Goal: Contribute content: Contribute content

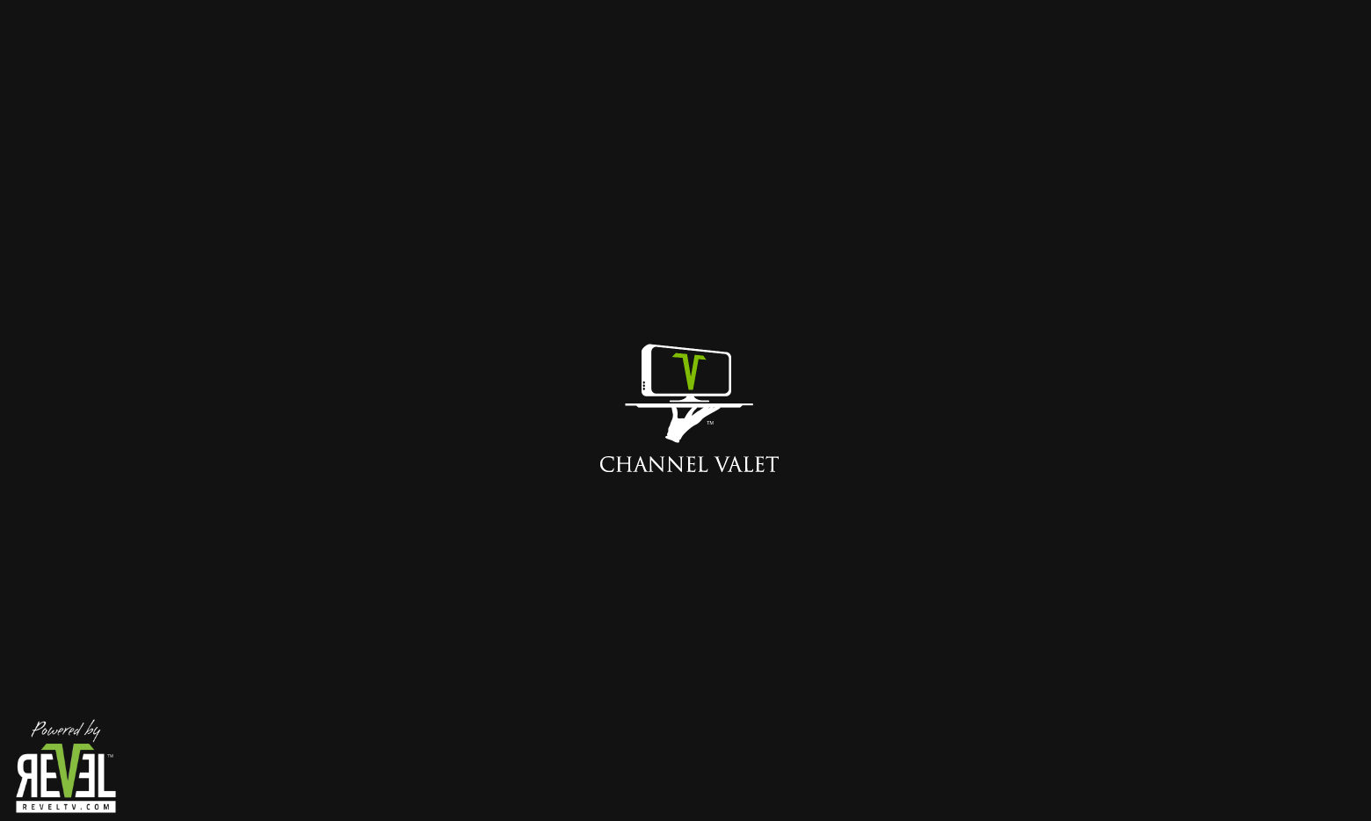
click at [679, 249] on div at bounding box center [685, 410] width 1371 height 821
click at [668, 487] on img at bounding box center [686, 411] width 308 height 308
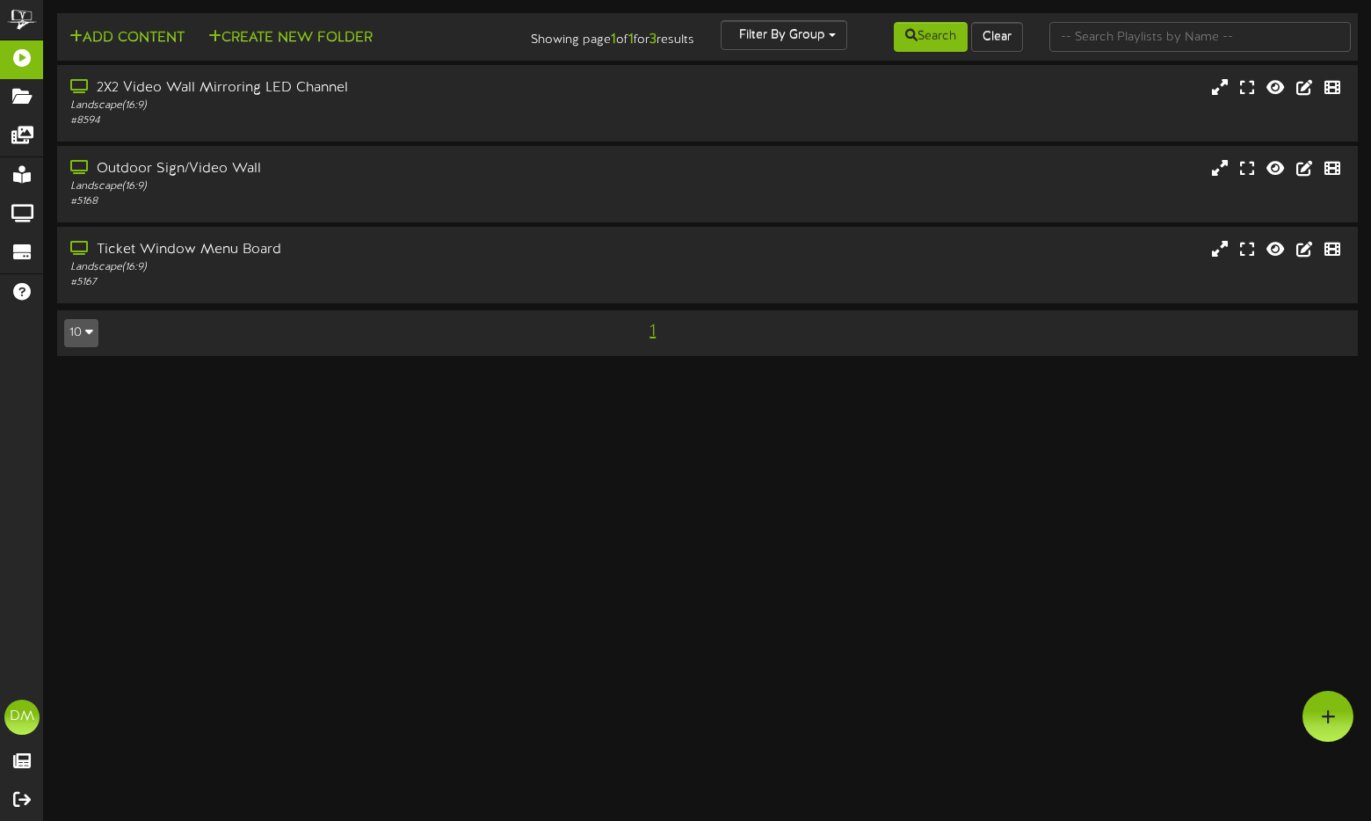
click at [629, 374] on html "ChannelValet Playlists Folders Messages My Library Groups Devices Help DM Dylan…" at bounding box center [685, 187] width 1371 height 374
click at [126, 39] on button "Add Content" at bounding box center [127, 38] width 126 height 22
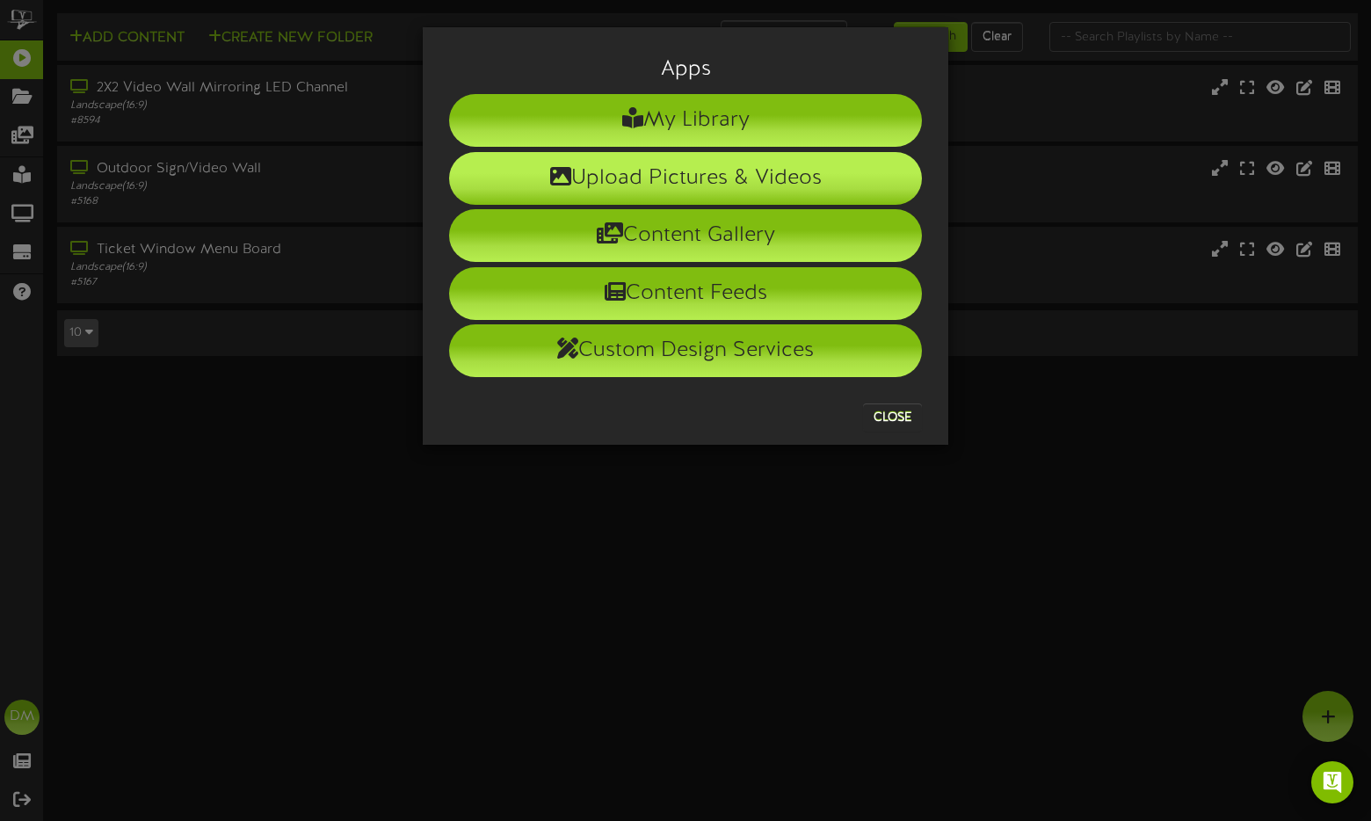
click at [518, 186] on li "Upload Pictures & Videos" at bounding box center [685, 178] width 473 height 53
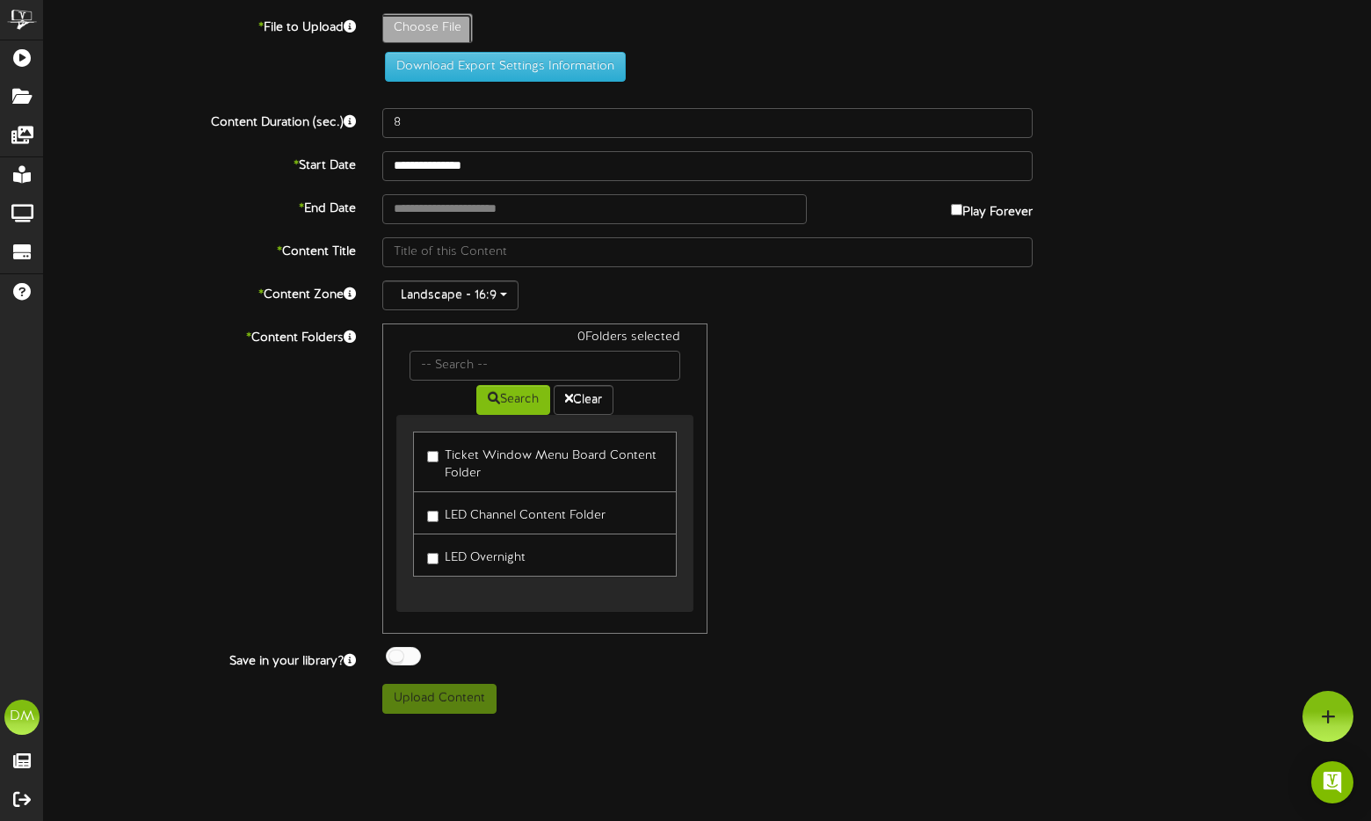
type input "**********"
type input "W-Billboard-KevinNealon_SLC-042026"
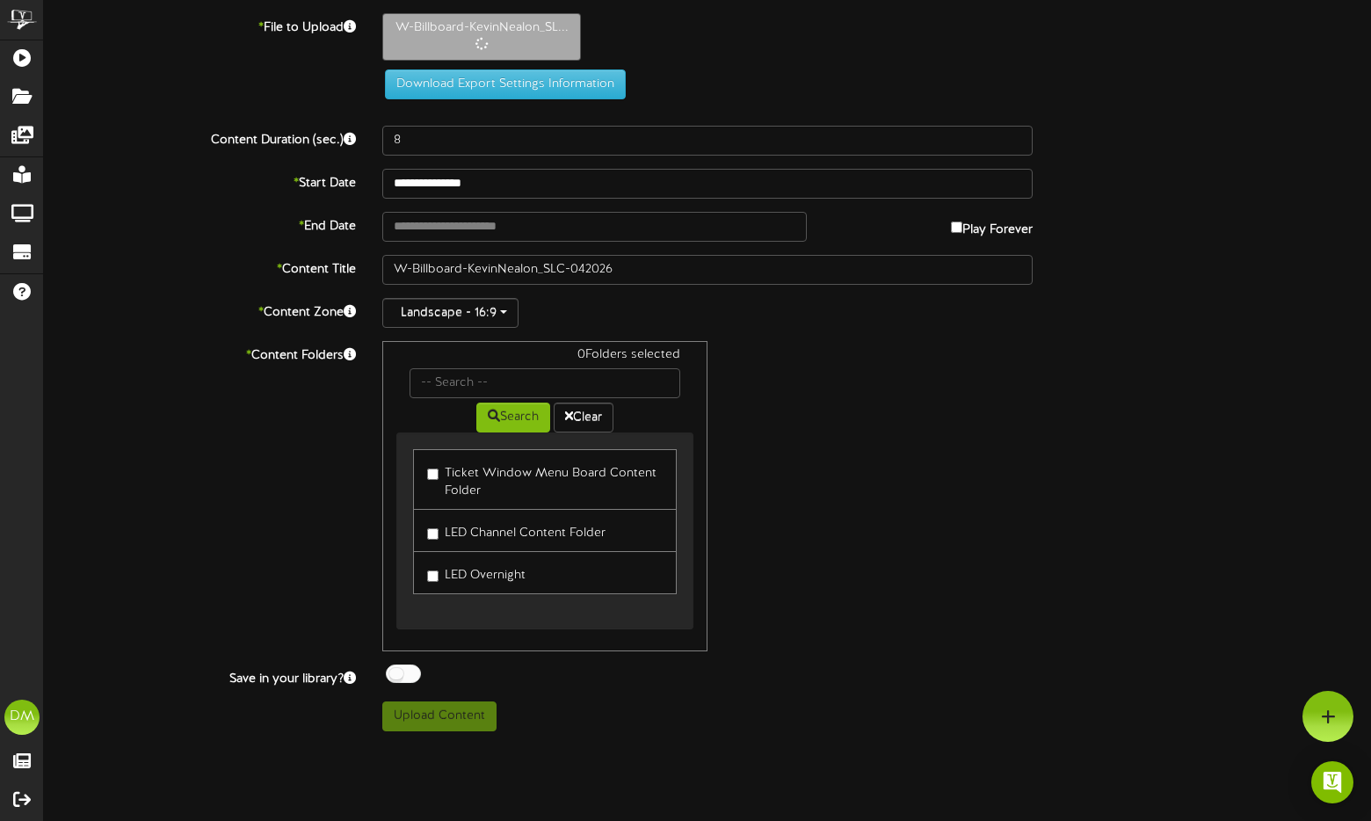
click at [388, 108] on div "* File to Upload W-Billboard-KevinNealon_SL... Download Export Settings Informa…" at bounding box center [708, 62] width 1354 height 99
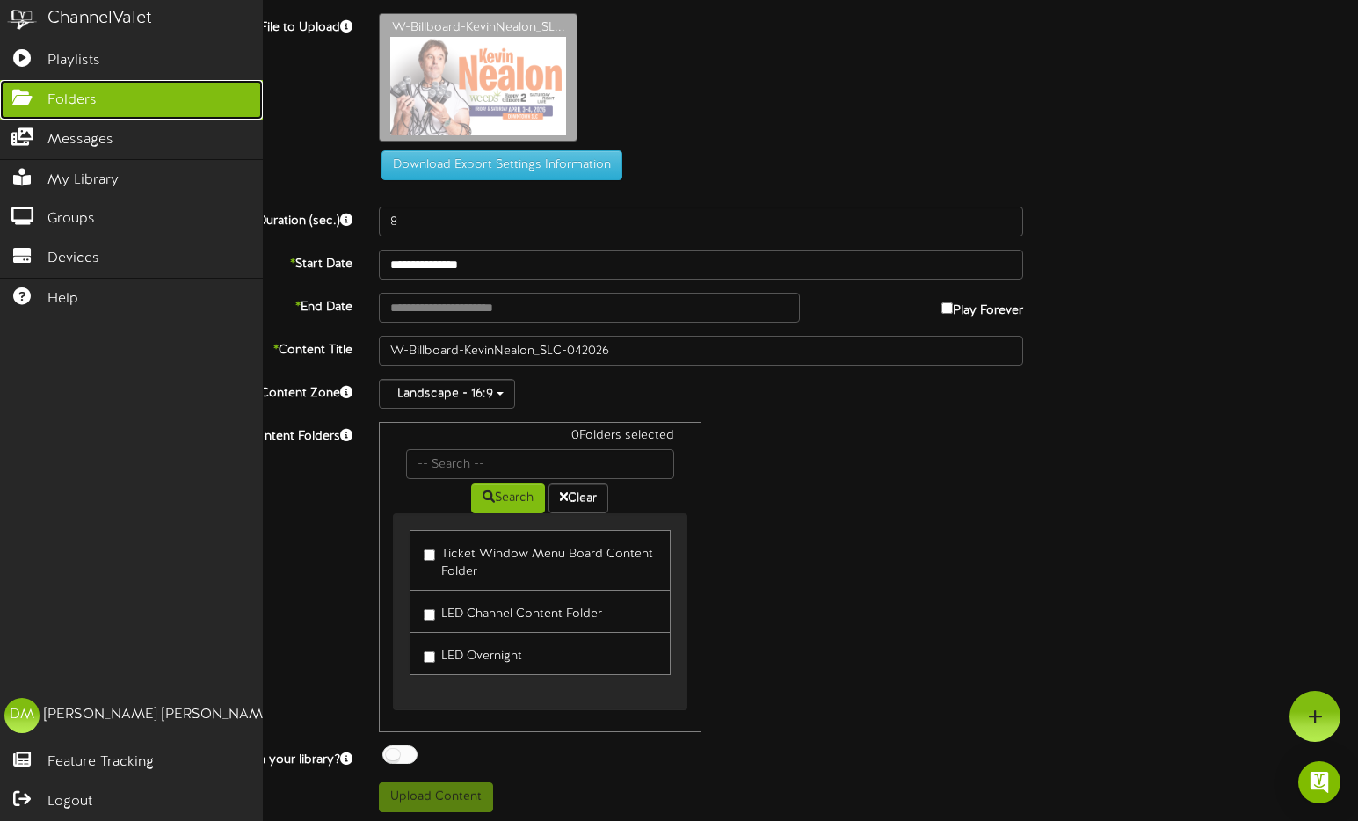
click at [118, 110] on link "Folders" at bounding box center [131, 100] width 263 height 40
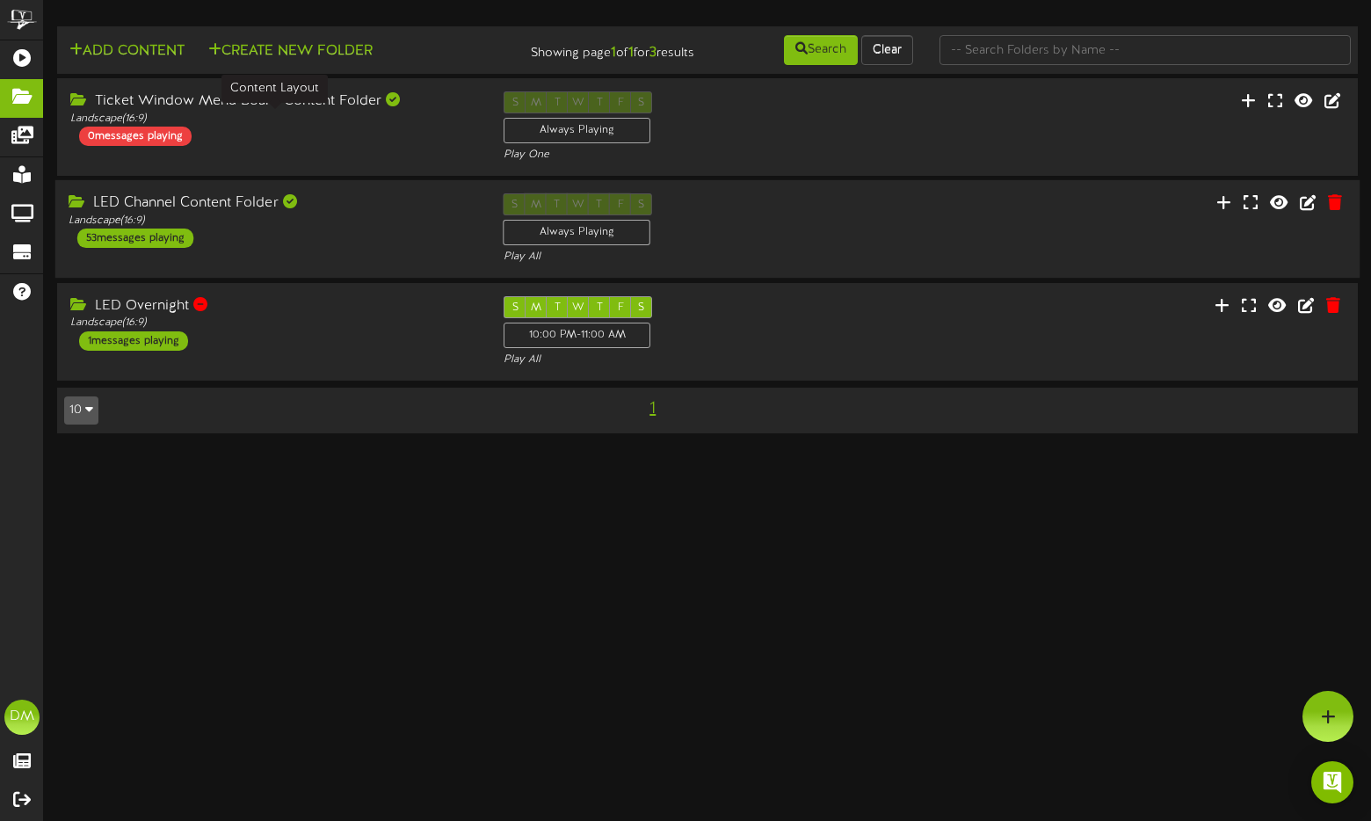
click at [211, 226] on div "Landscape ( 16:9 )" at bounding box center [273, 221] width 409 height 15
click at [144, 243] on div "53 messages playing" at bounding box center [135, 238] width 116 height 19
click at [227, 219] on div "Landscape ( 16:9 )" at bounding box center [273, 221] width 409 height 15
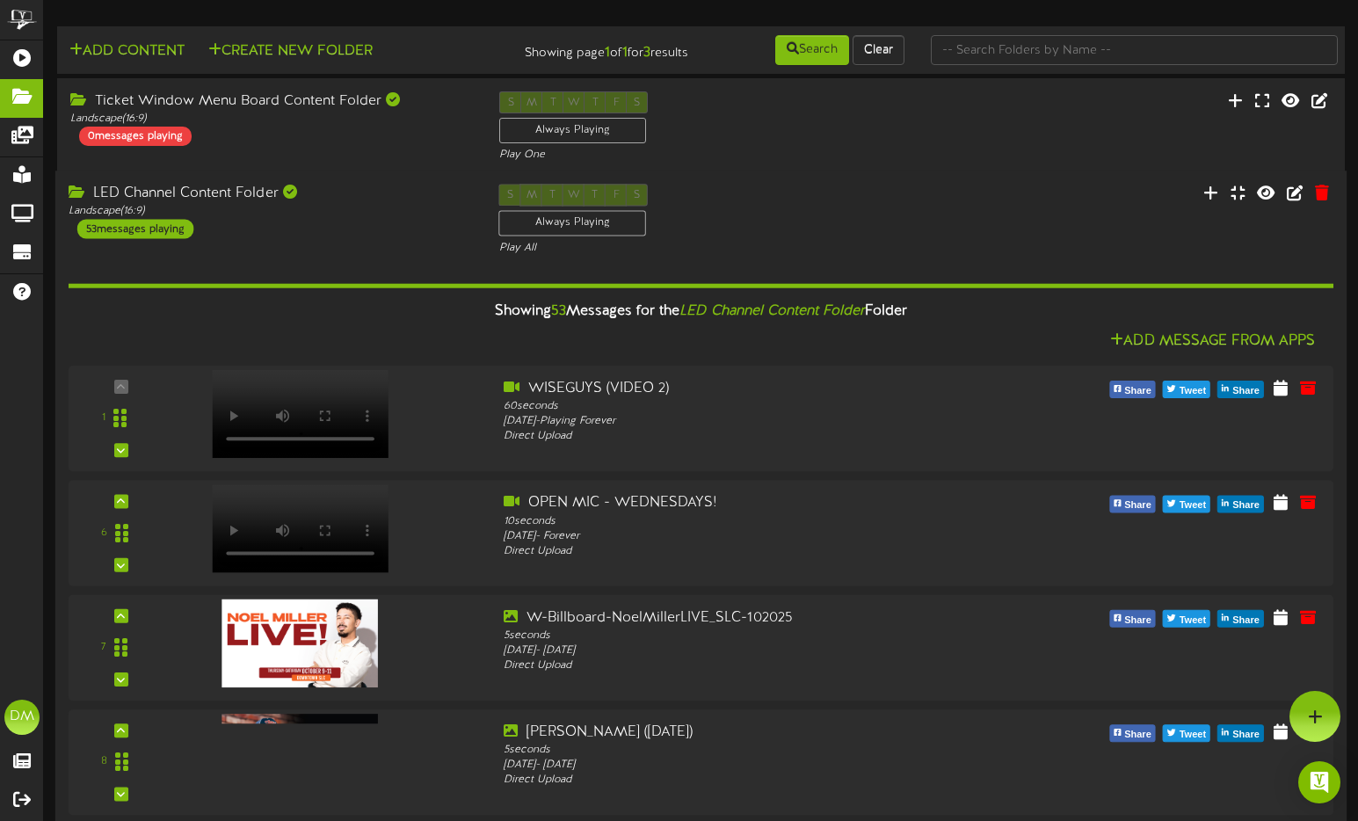
scroll to position [174, 0]
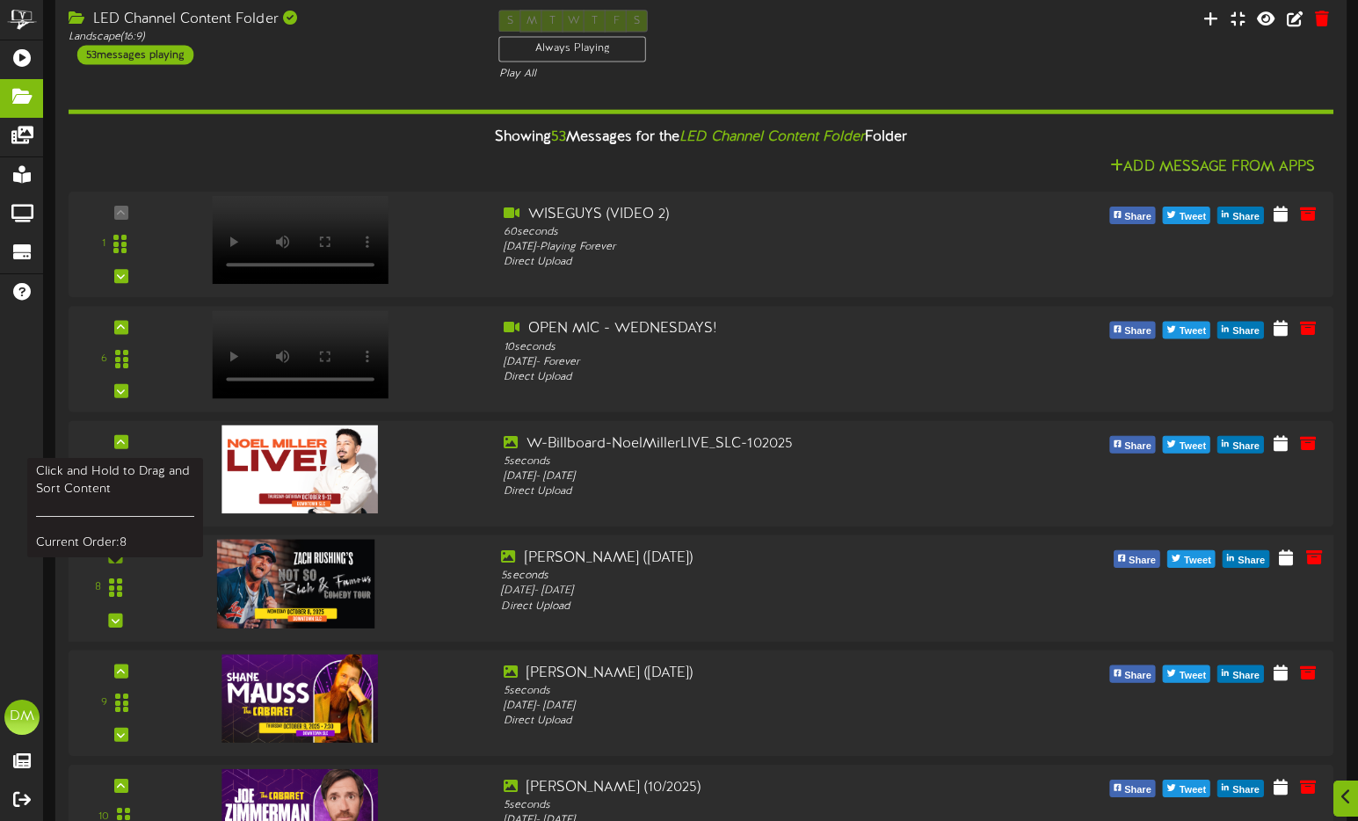
click at [112, 558] on icon at bounding box center [116, 556] width 8 height 9
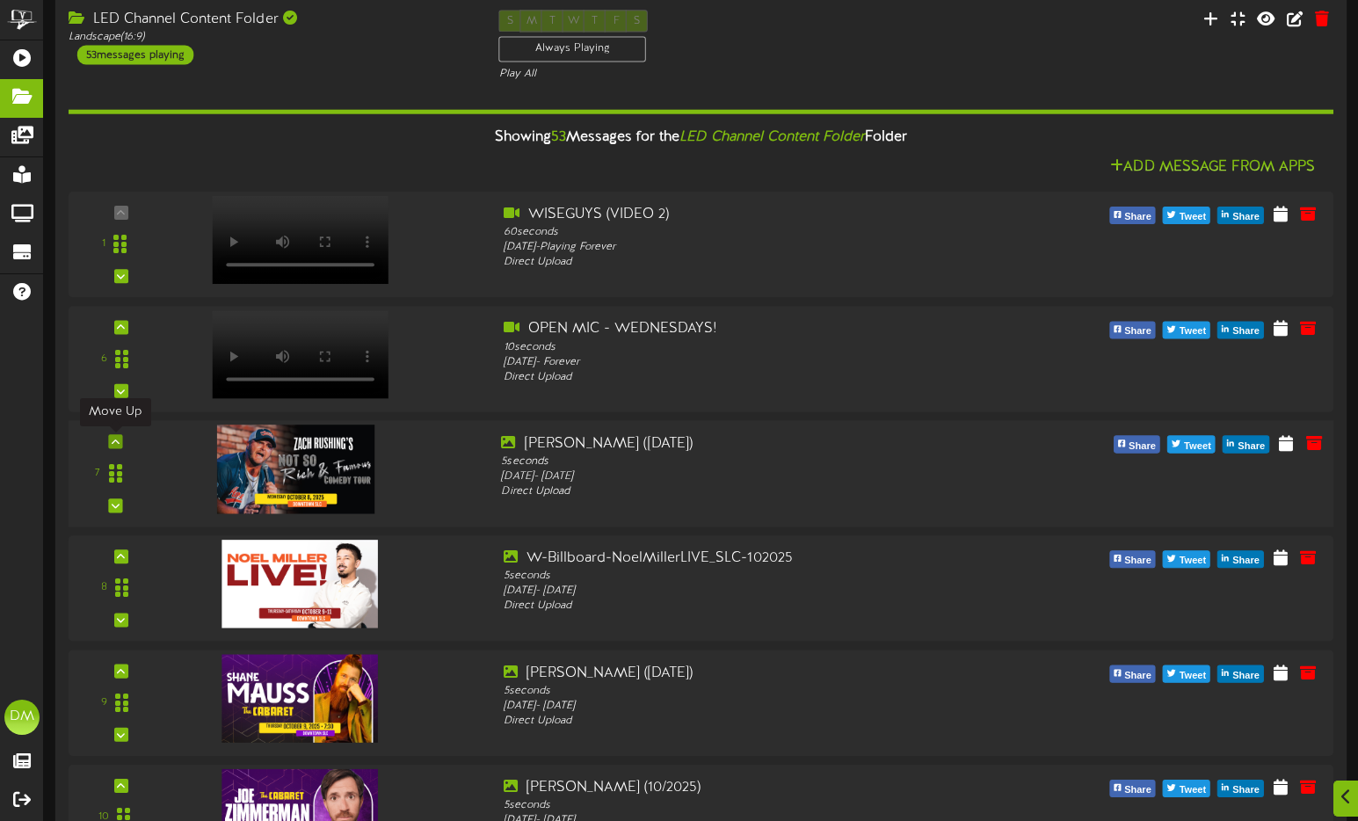
click at [112, 439] on icon at bounding box center [116, 442] width 8 height 9
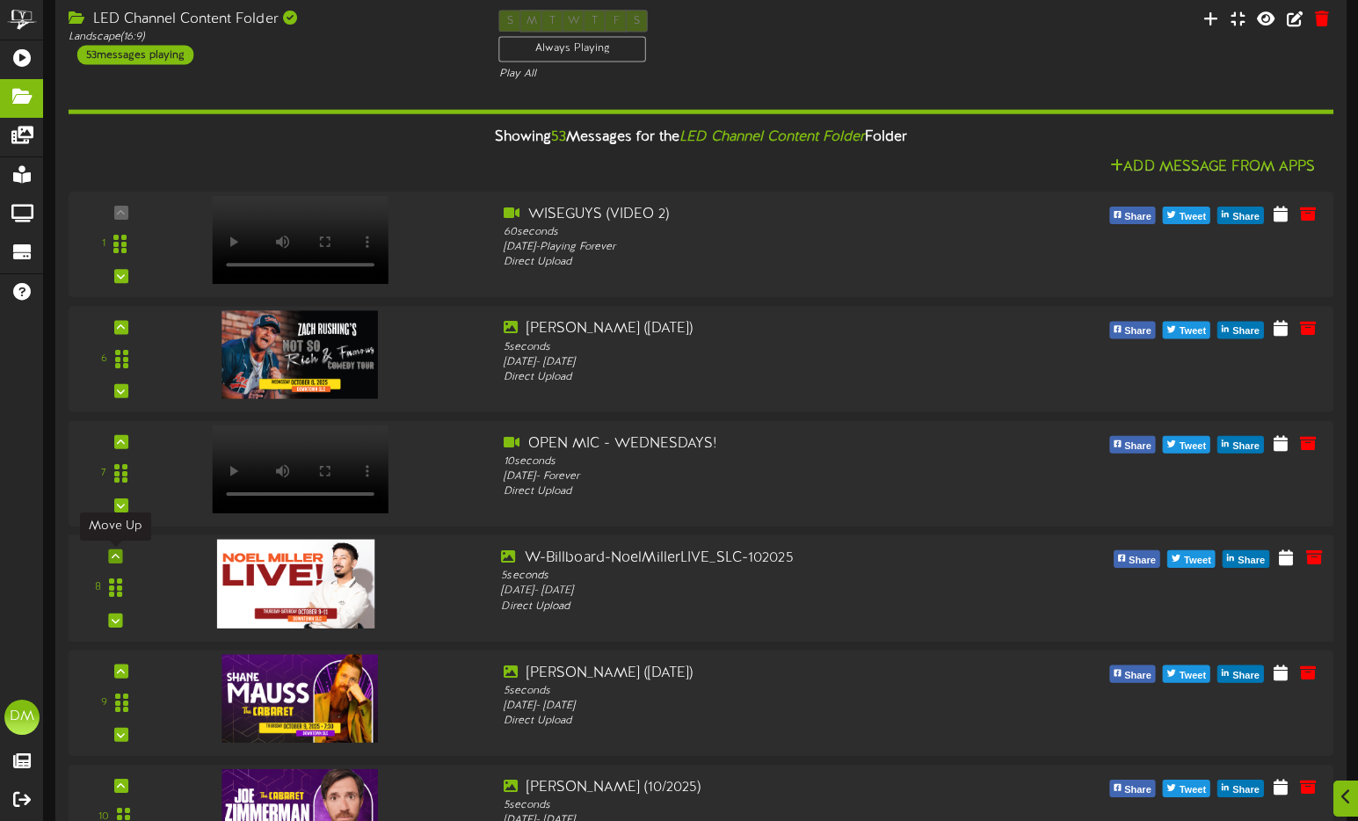
click at [118, 555] on icon at bounding box center [116, 556] width 8 height 9
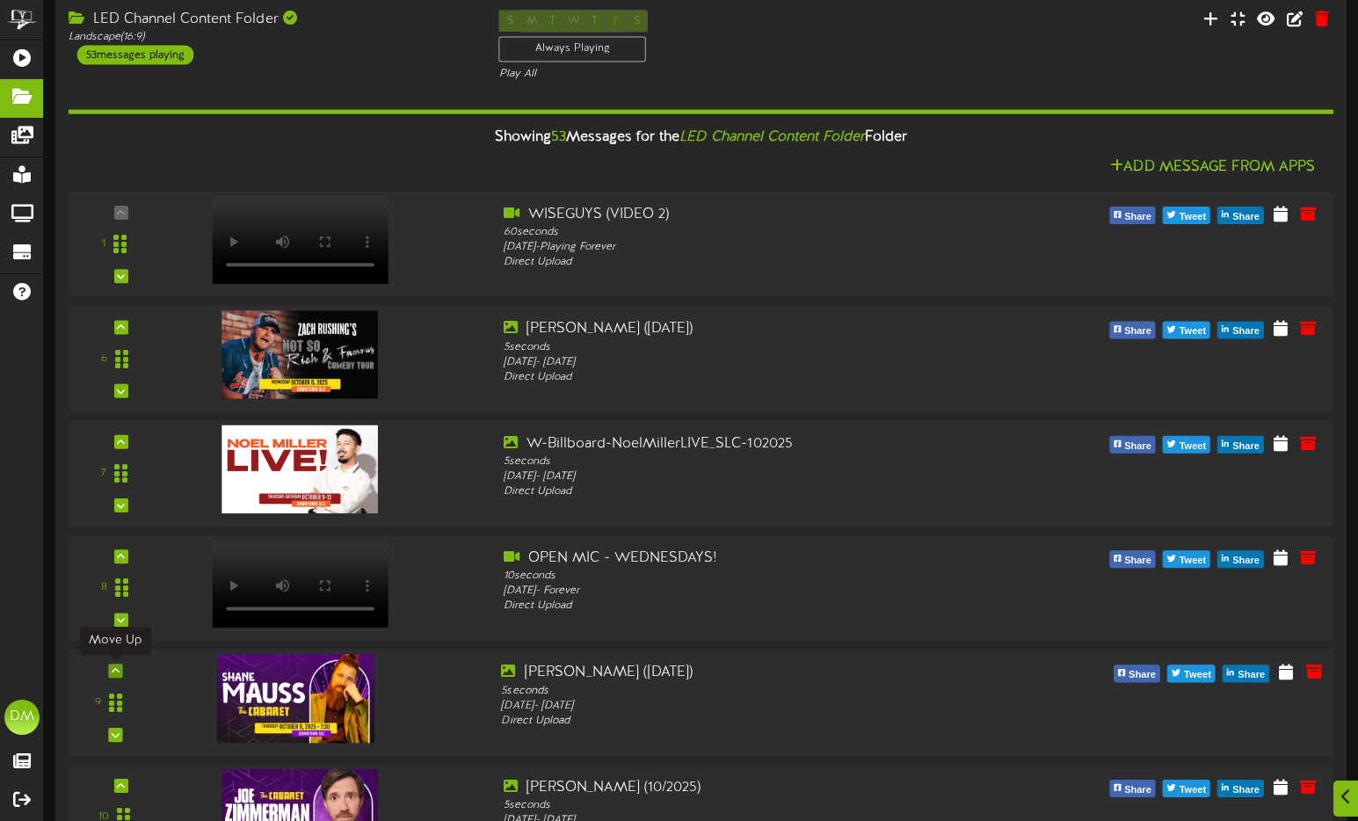
click at [116, 669] on icon at bounding box center [116, 670] width 8 height 9
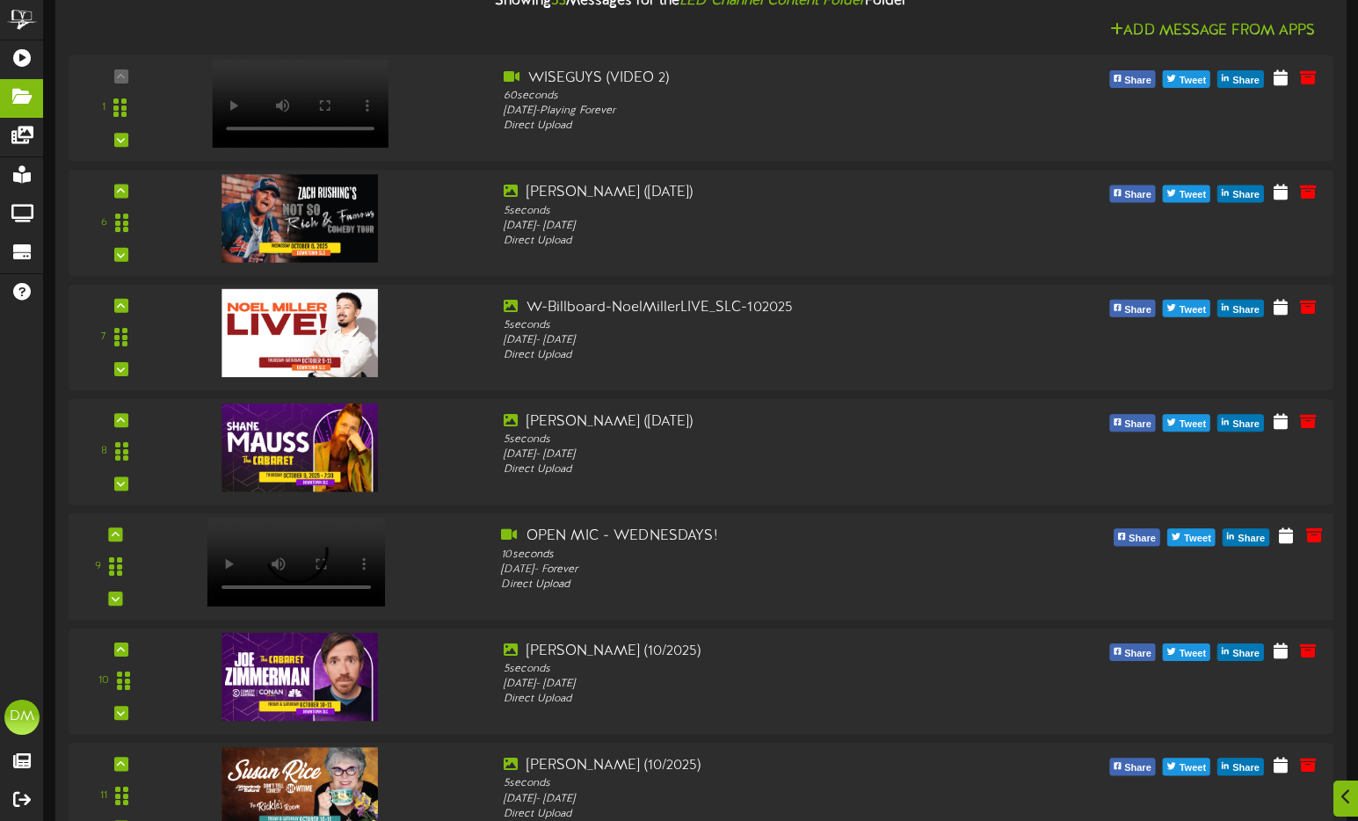
scroll to position [314, 0]
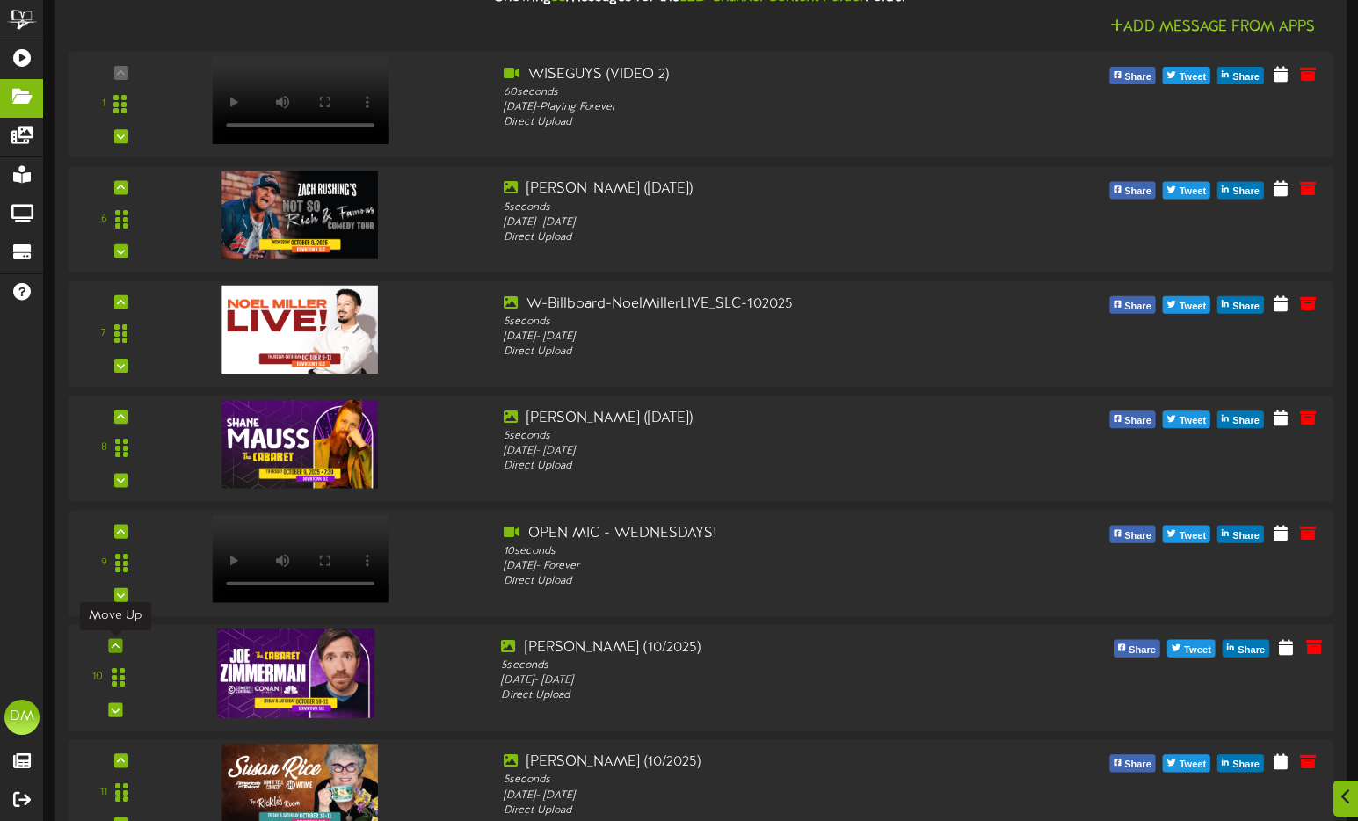
click at [116, 643] on icon at bounding box center [116, 646] width 8 height 9
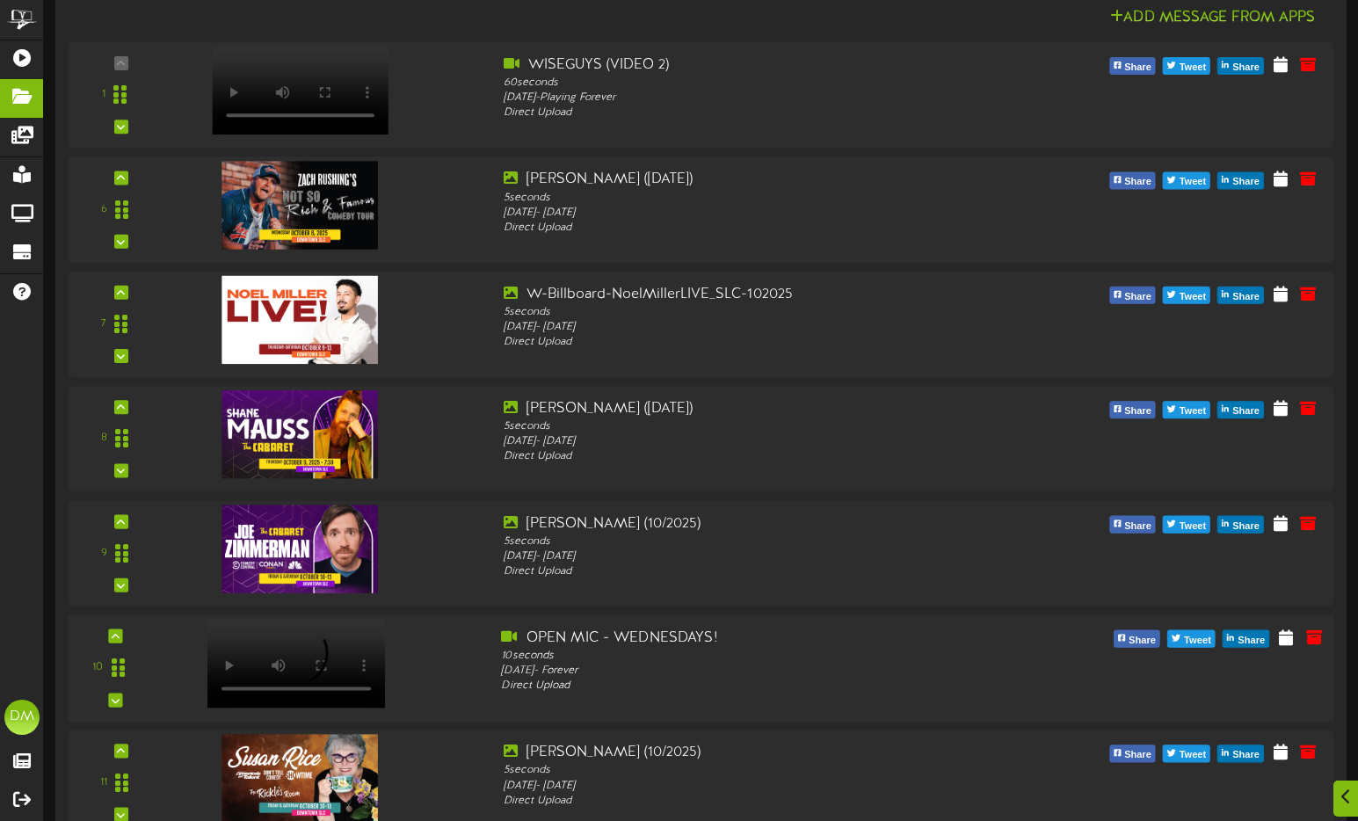
scroll to position [612, 0]
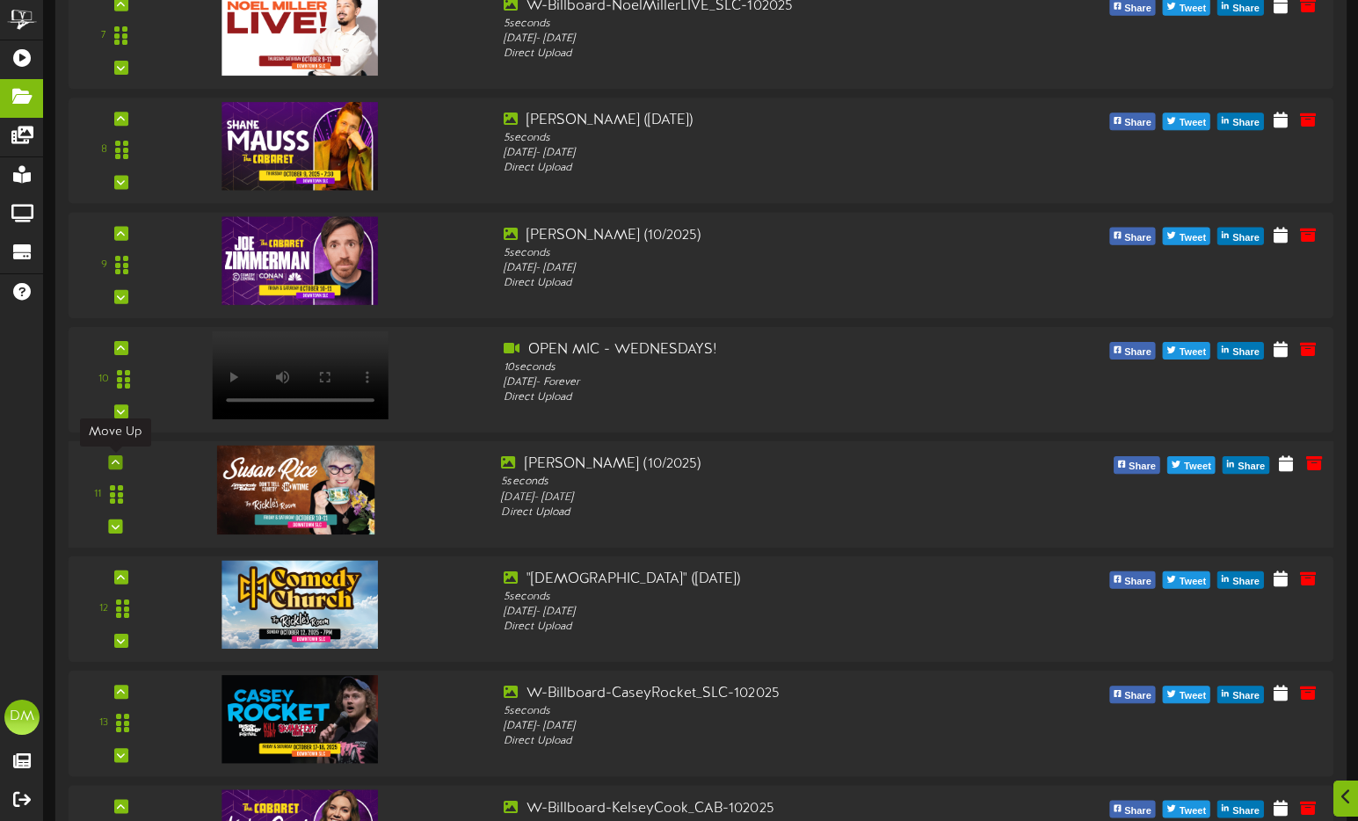
click at [119, 463] on div at bounding box center [115, 462] width 14 height 14
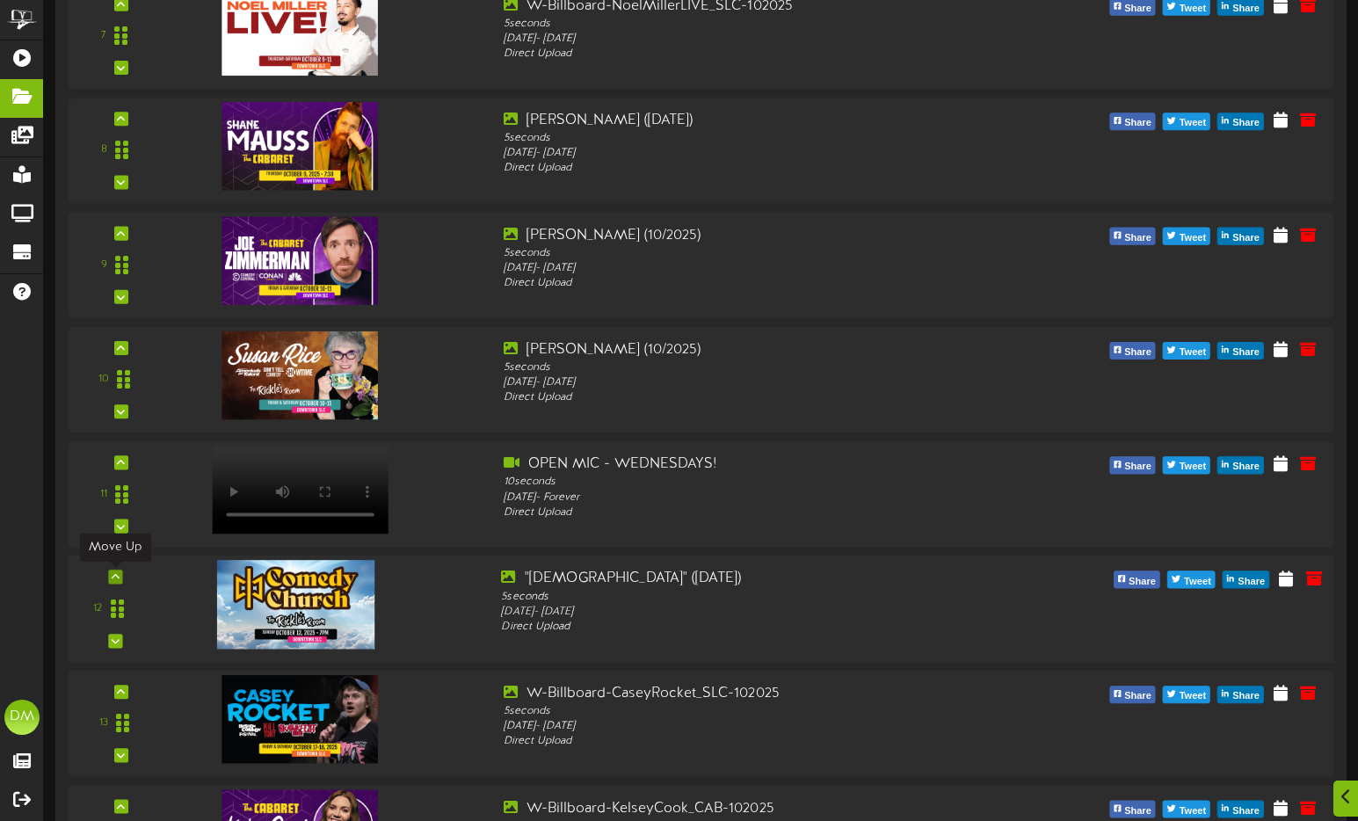
click at [116, 577] on icon at bounding box center [116, 577] width 8 height 9
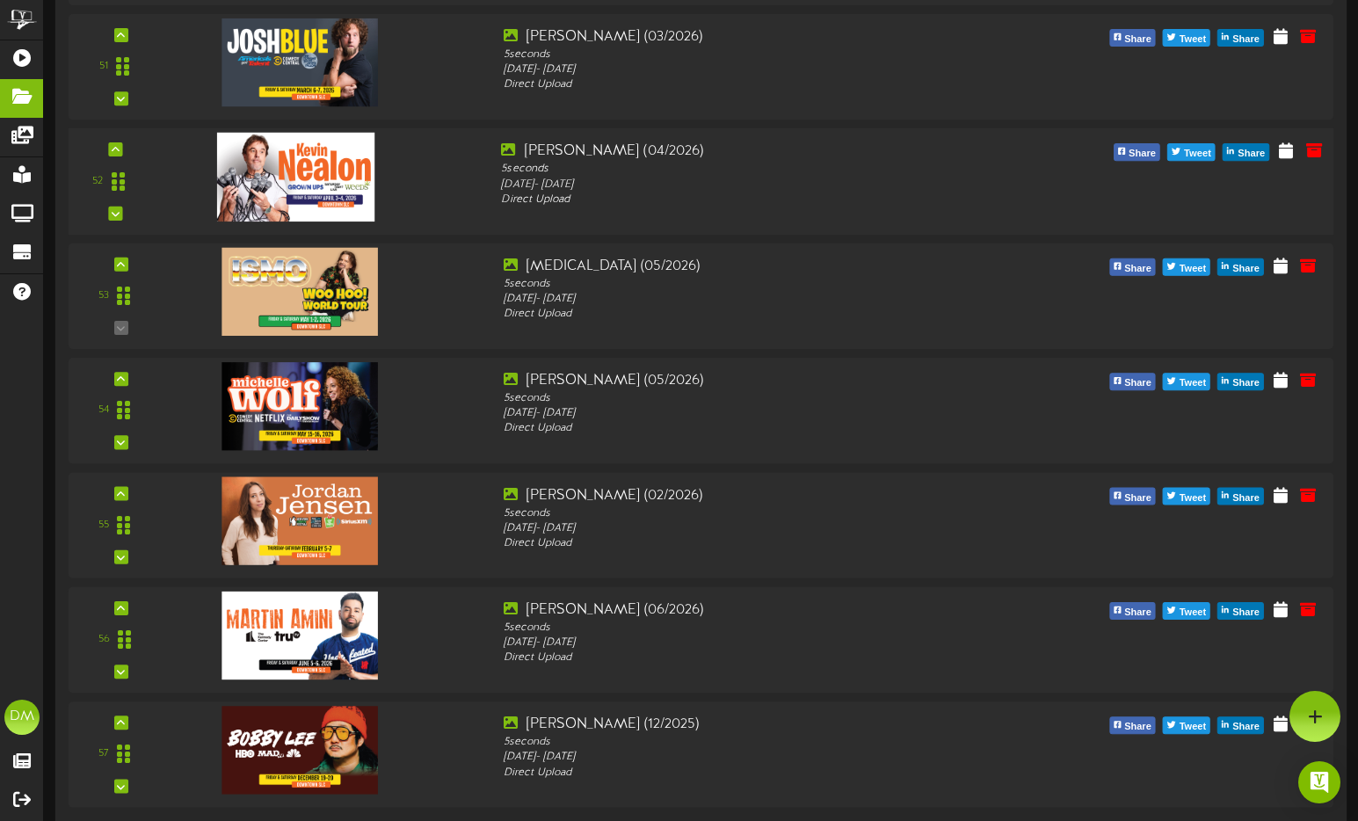
scroll to position [5405, 0]
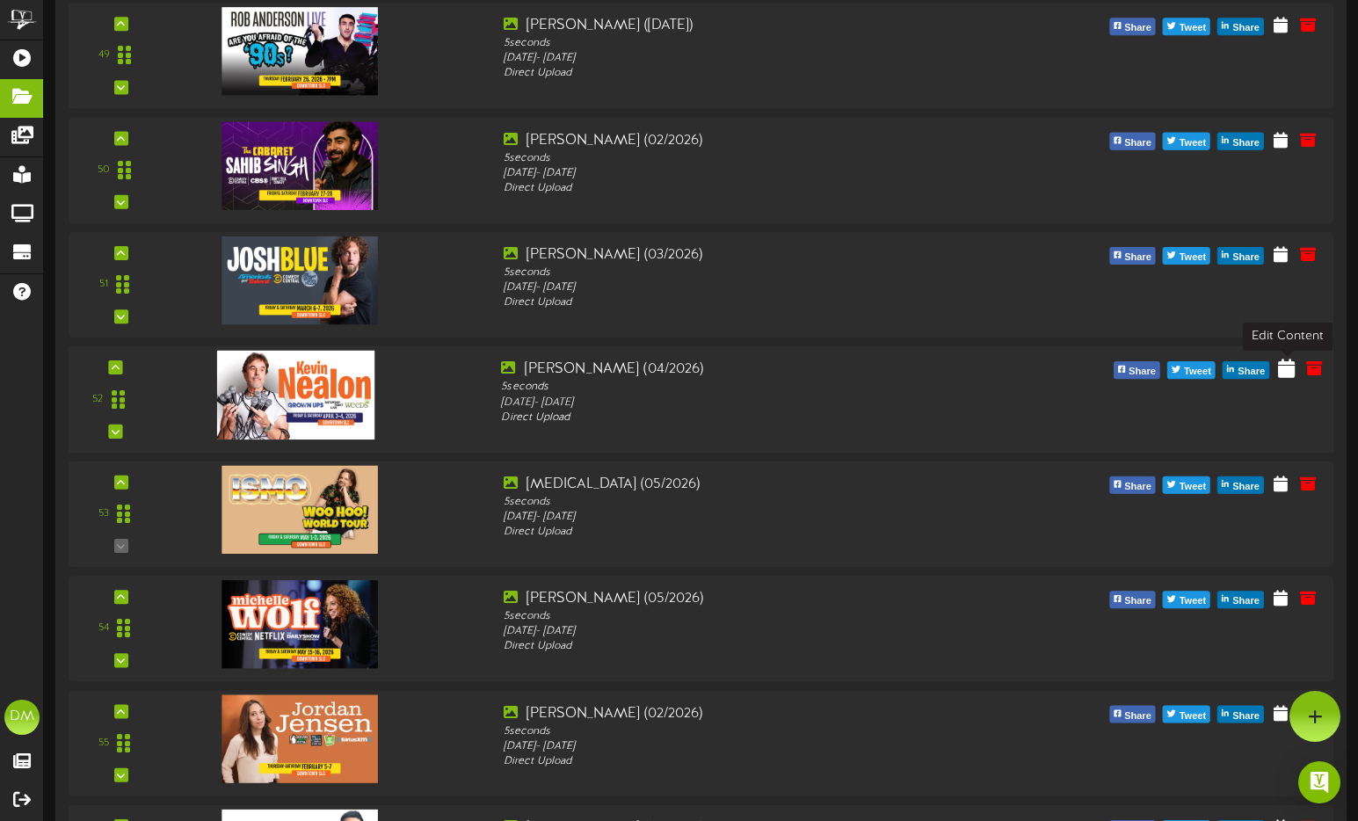
click at [1281, 367] on icon at bounding box center [1286, 368] width 17 height 19
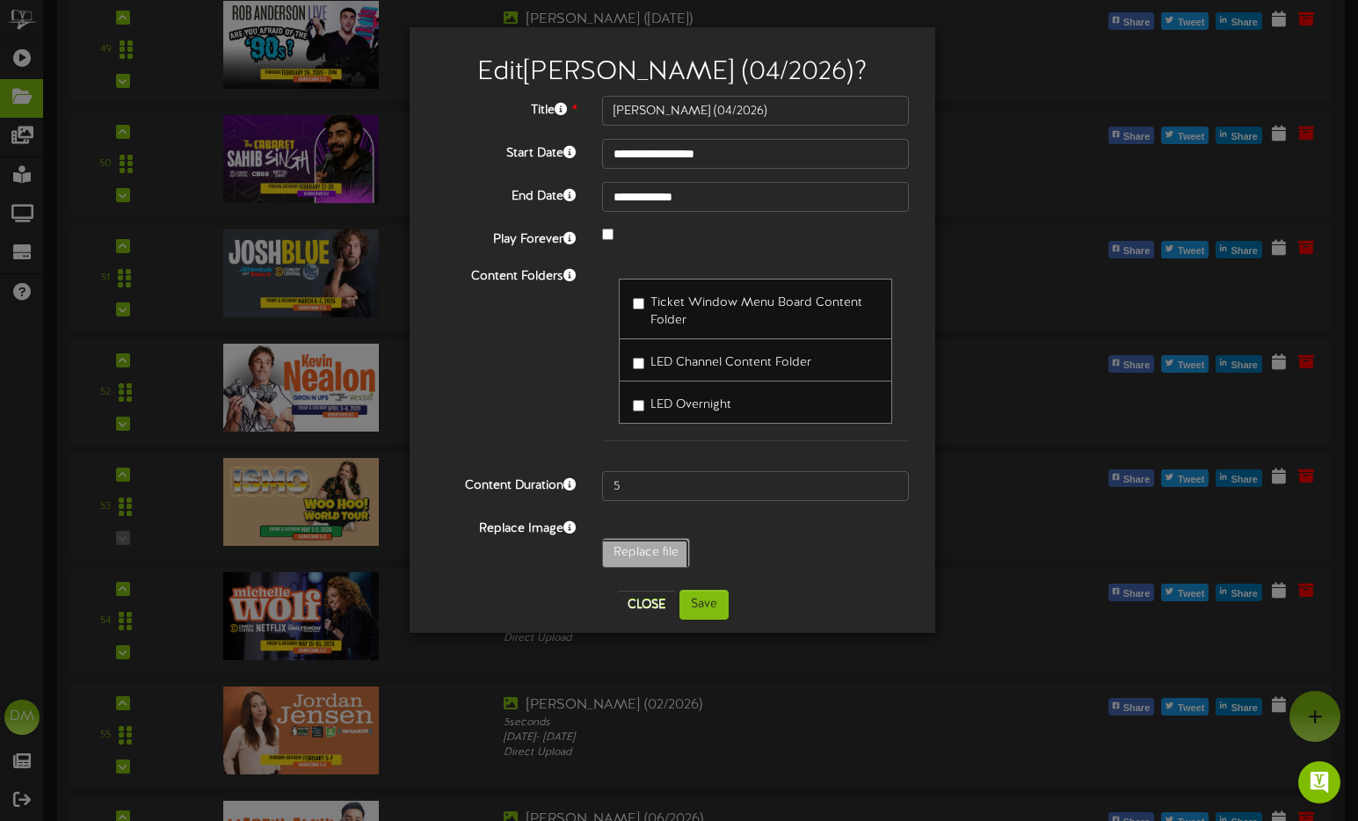
type input "**********"
type input "W-Billboard-KevinNealon_SLC-042026"
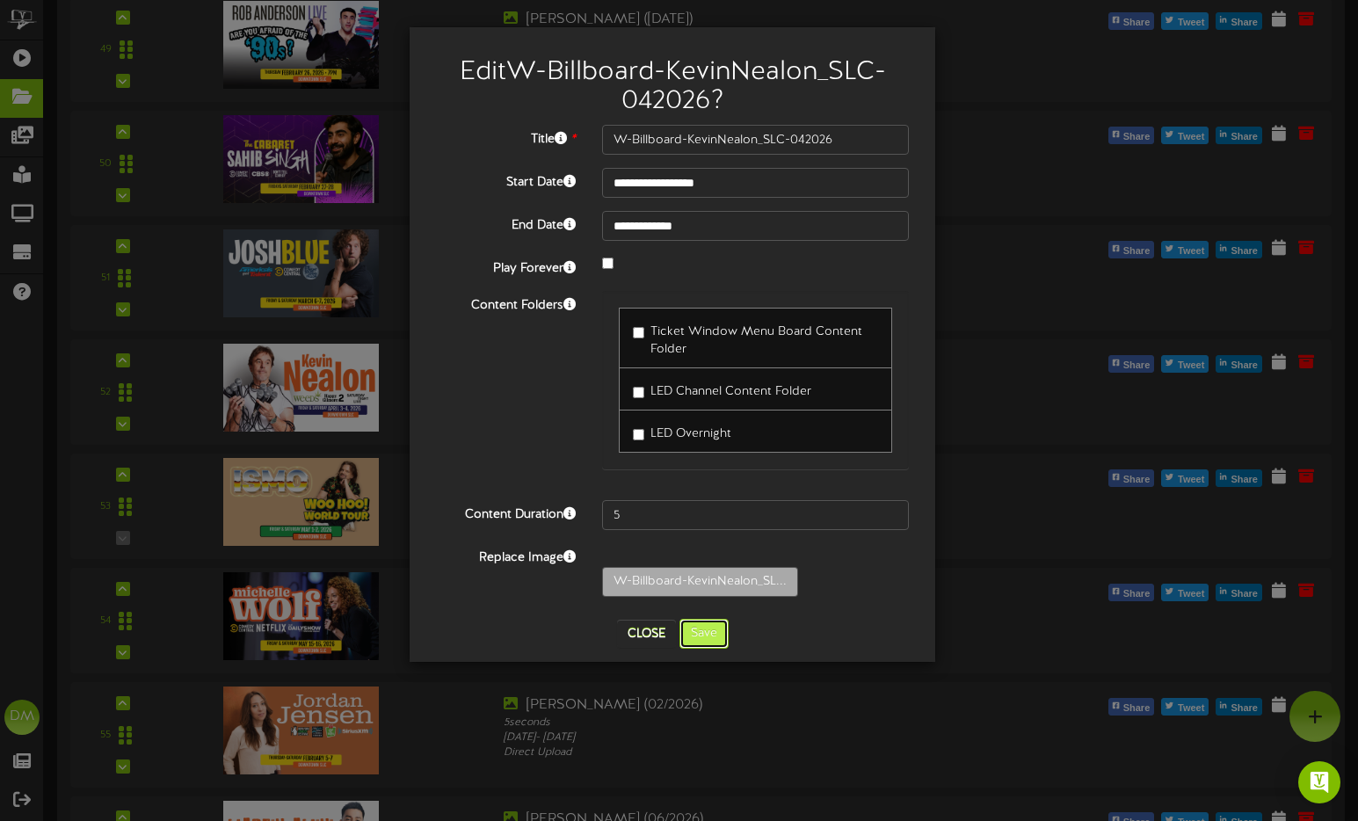
click at [702, 642] on button "Save" at bounding box center [703, 634] width 49 height 30
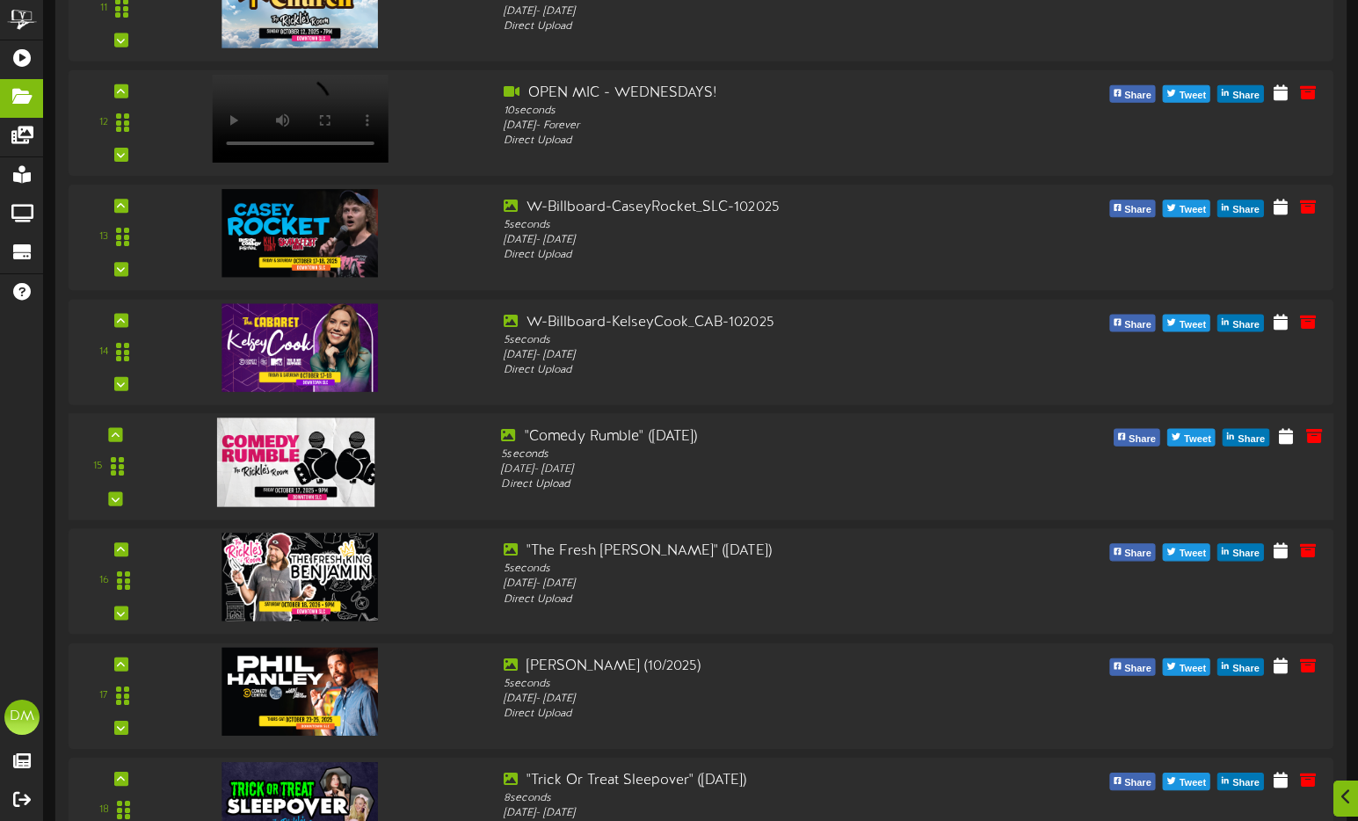
scroll to position [1107, 0]
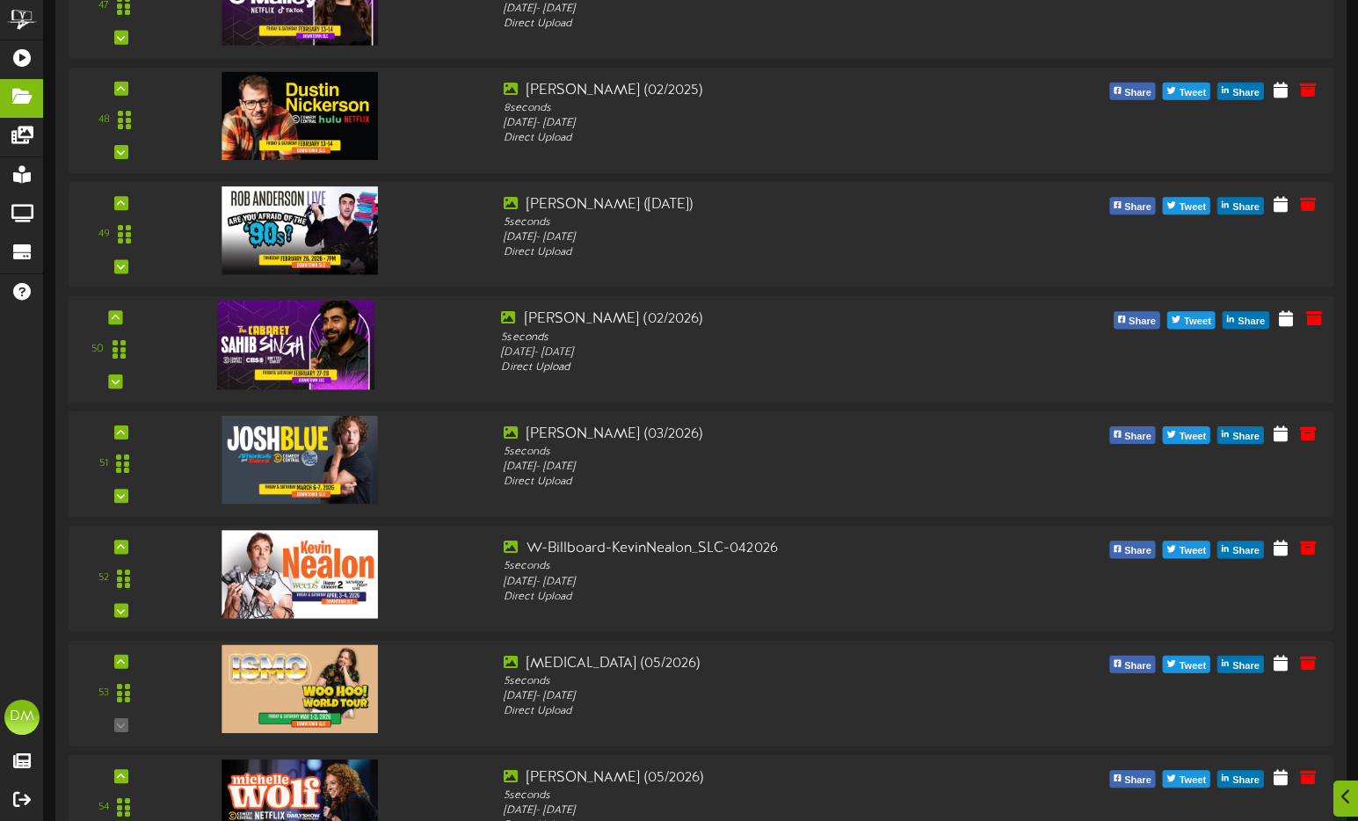
scroll to position [5241, 0]
